Goal: Check status: Check status

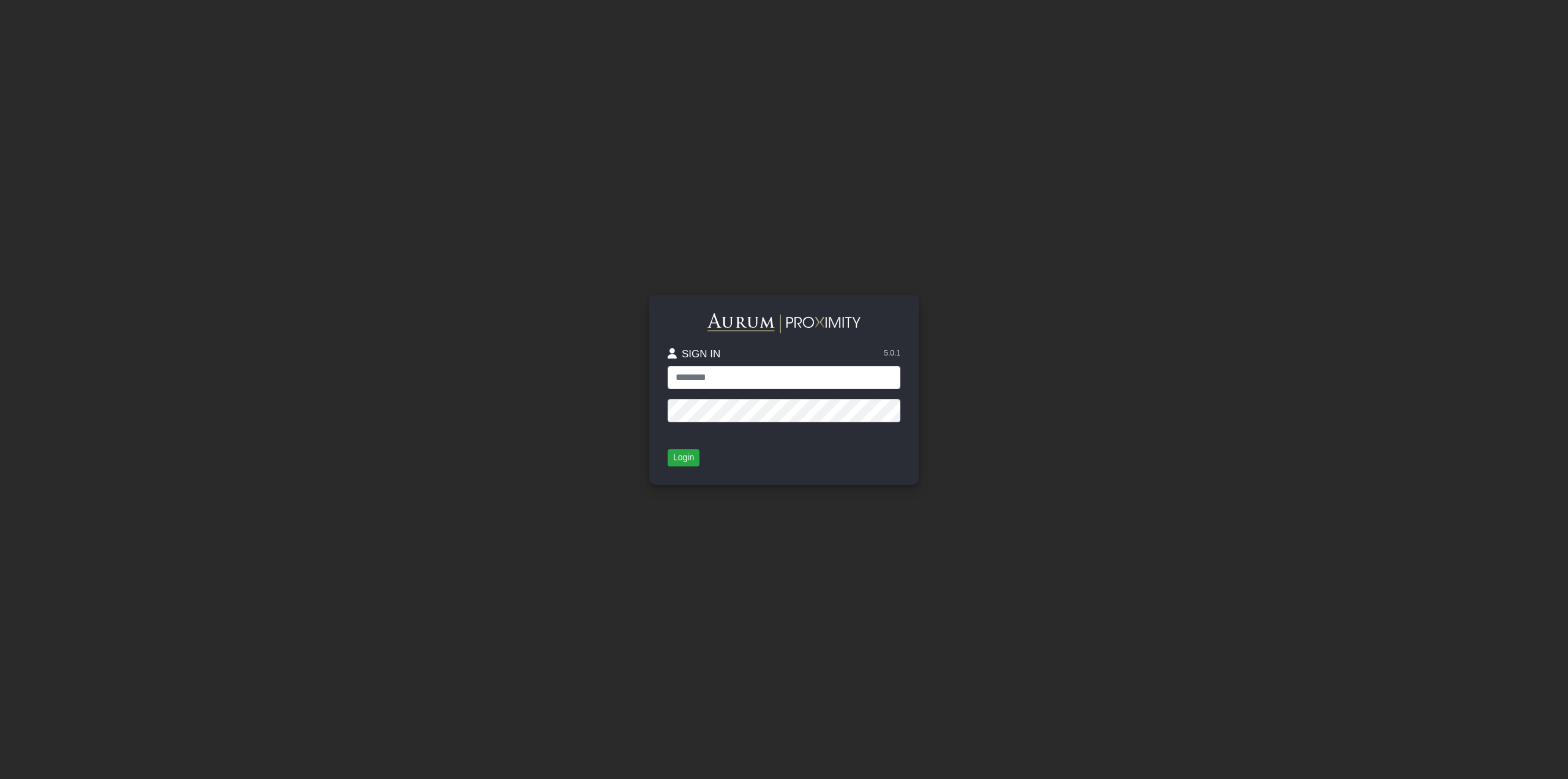
type input "**********"
click at [674, 444] on div "**********" at bounding box center [784, 390] width 232 height 153
click at [679, 453] on button "Login" at bounding box center [683, 457] width 32 height 17
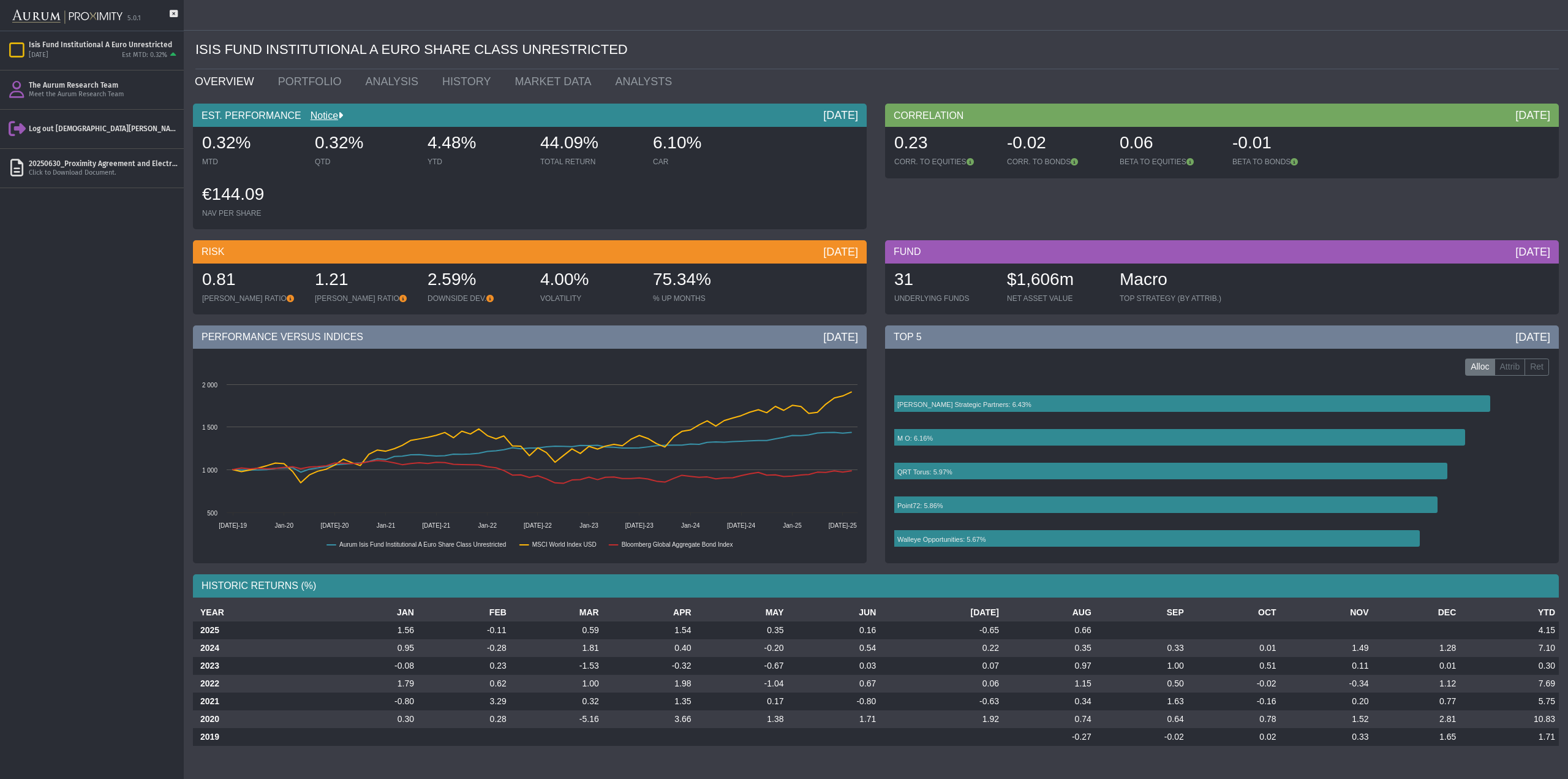
click at [1114, 71] on ul "OVERVIEW PORTFOLIO ANALYSIS HISTORY MARKET DATA ANALYSTS" at bounding box center [876, 80] width 1382 height 24
